Goal: Information Seeking & Learning: Learn about a topic

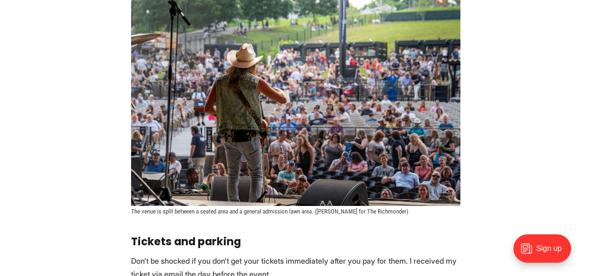
scroll to position [717, 0]
click at [313, 153] on img at bounding box center [295, 95] width 329 height 220
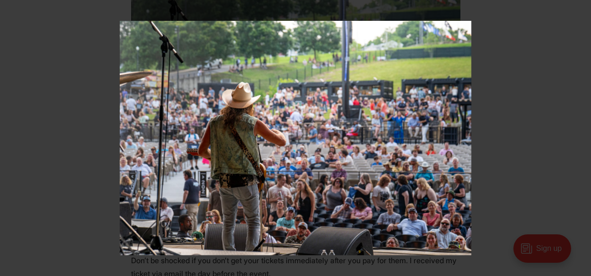
click at [313, 153] on img at bounding box center [296, 138] width 352 height 234
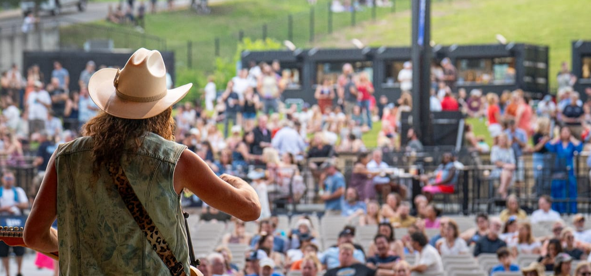
click at [317, 150] on img at bounding box center [286, 199] width 947 height 631
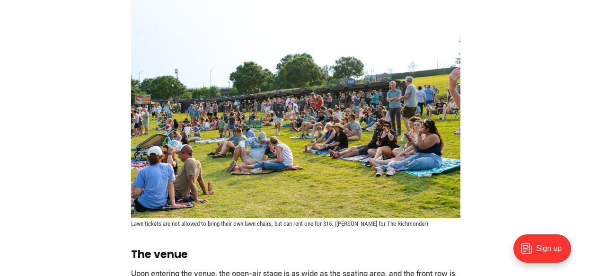
scroll to position [1208, 0]
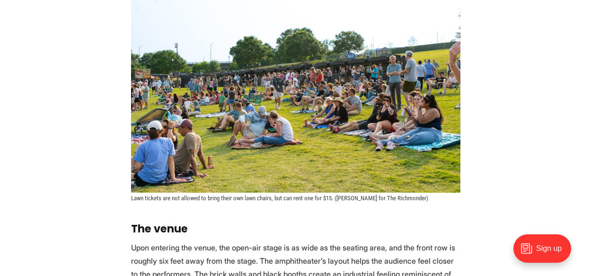
click at [275, 178] on img at bounding box center [295, 83] width 329 height 220
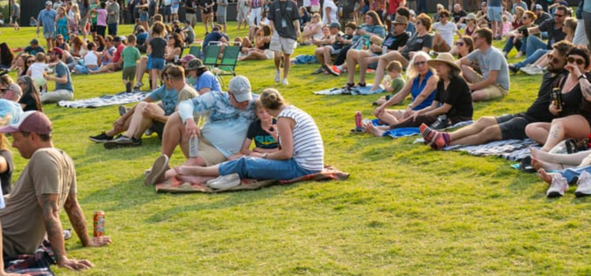
drag, startPoint x: 243, startPoint y: 133, endPoint x: 293, endPoint y: 133, distance: 50.2
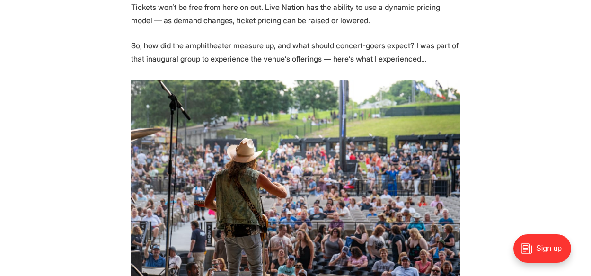
scroll to position [622, 0]
